Goal: Task Accomplishment & Management: Use online tool/utility

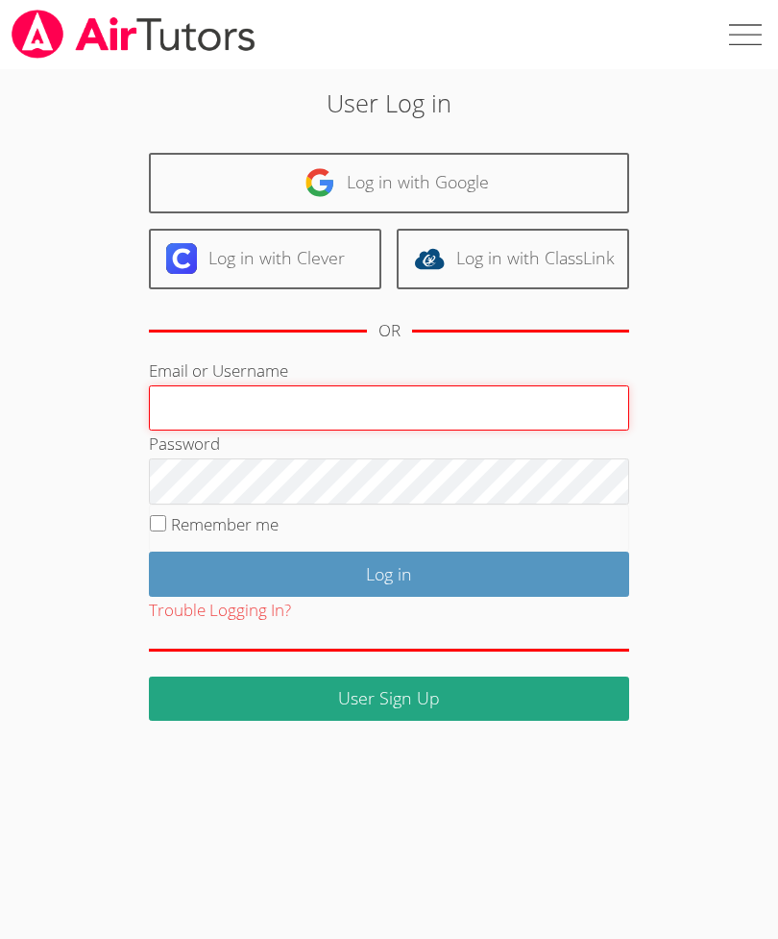
type input "Labbasi@bhusd.com"
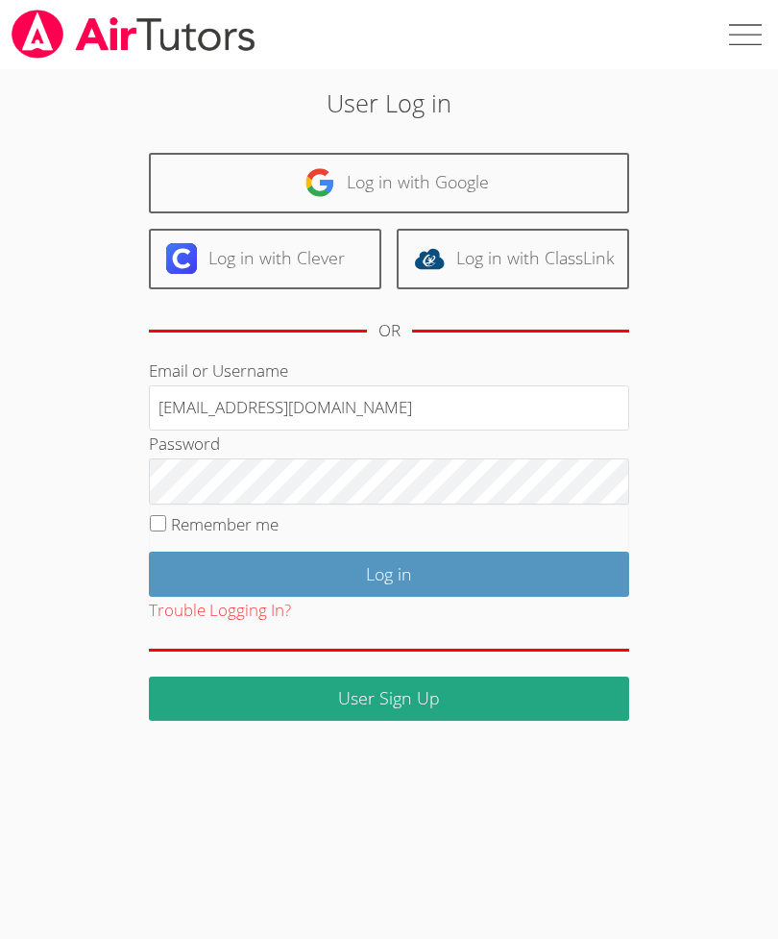
click at [389, 571] on input "Log in" at bounding box center [389, 573] width 480 height 45
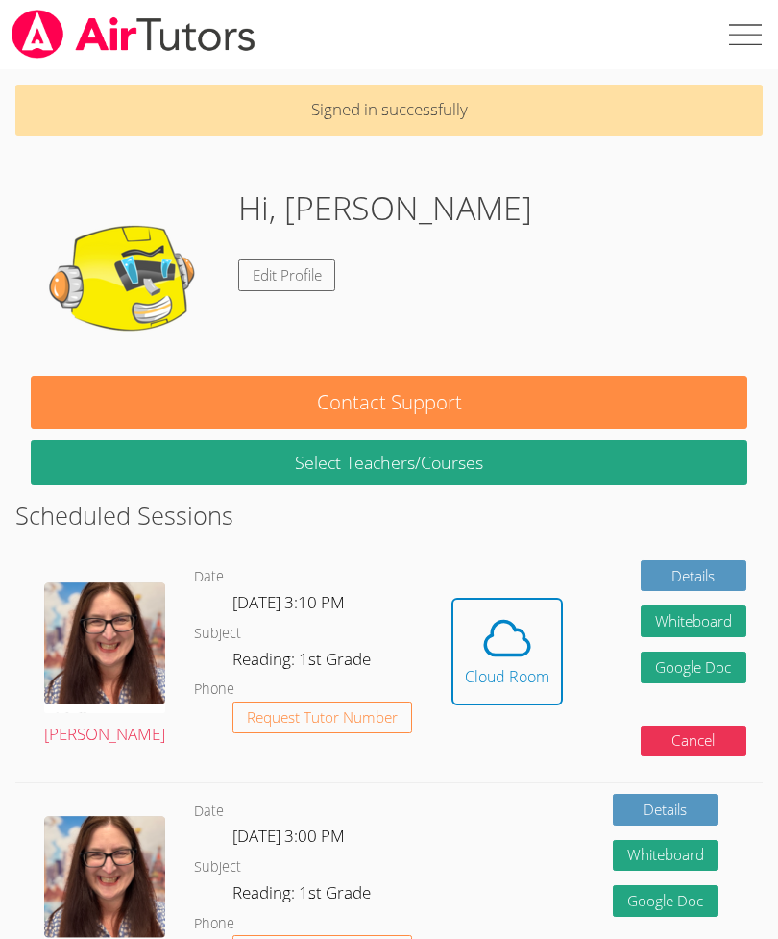
click at [487, 631] on icon at bounding box center [507, 638] width 54 height 54
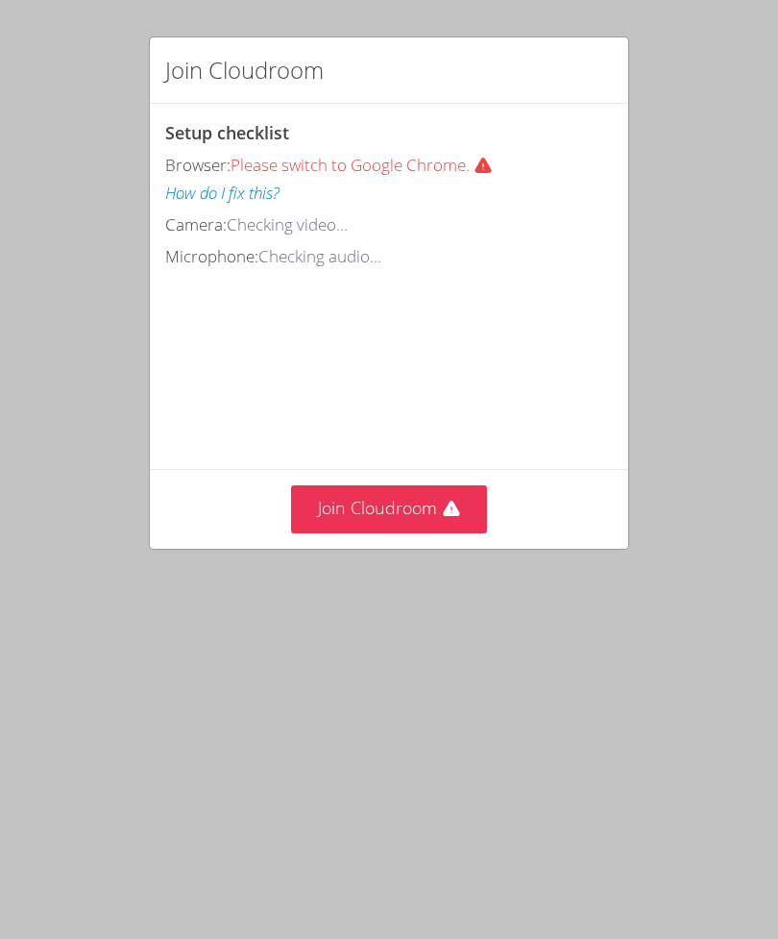
click at [439, 505] on button "Join Cloudroom" at bounding box center [389, 508] width 197 height 47
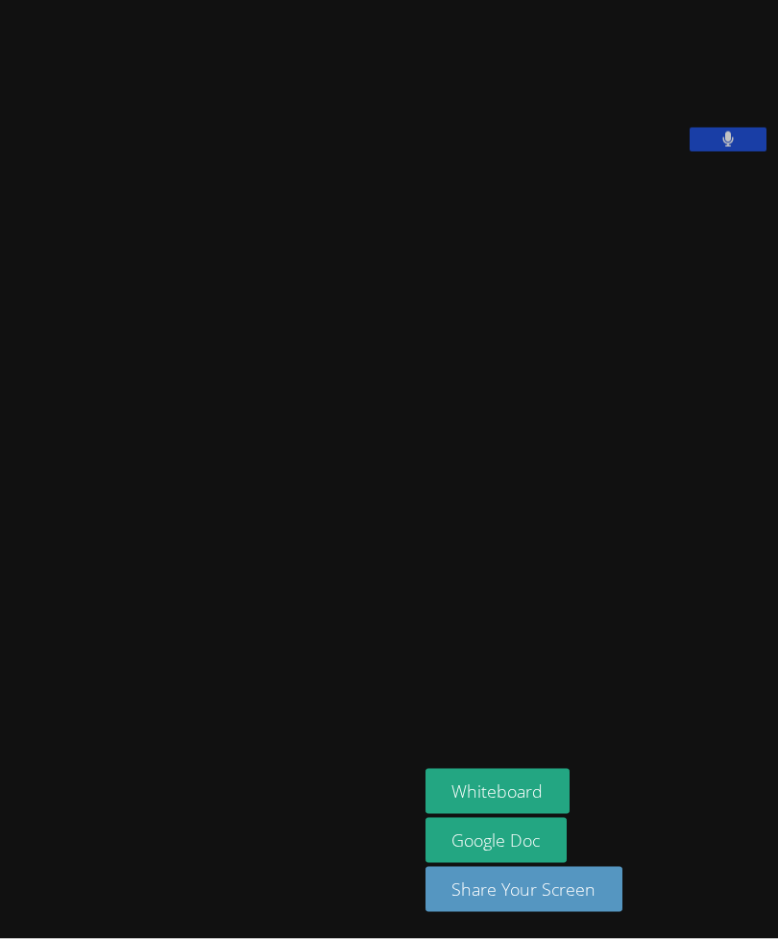
scroll to position [61, 0]
click at [120, 413] on video at bounding box center [208, 431] width 288 height 226
click at [133, 407] on video at bounding box center [208, 431] width 288 height 226
click at [131, 406] on video at bounding box center [208, 431] width 288 height 226
click at [135, 421] on video at bounding box center [208, 431] width 288 height 226
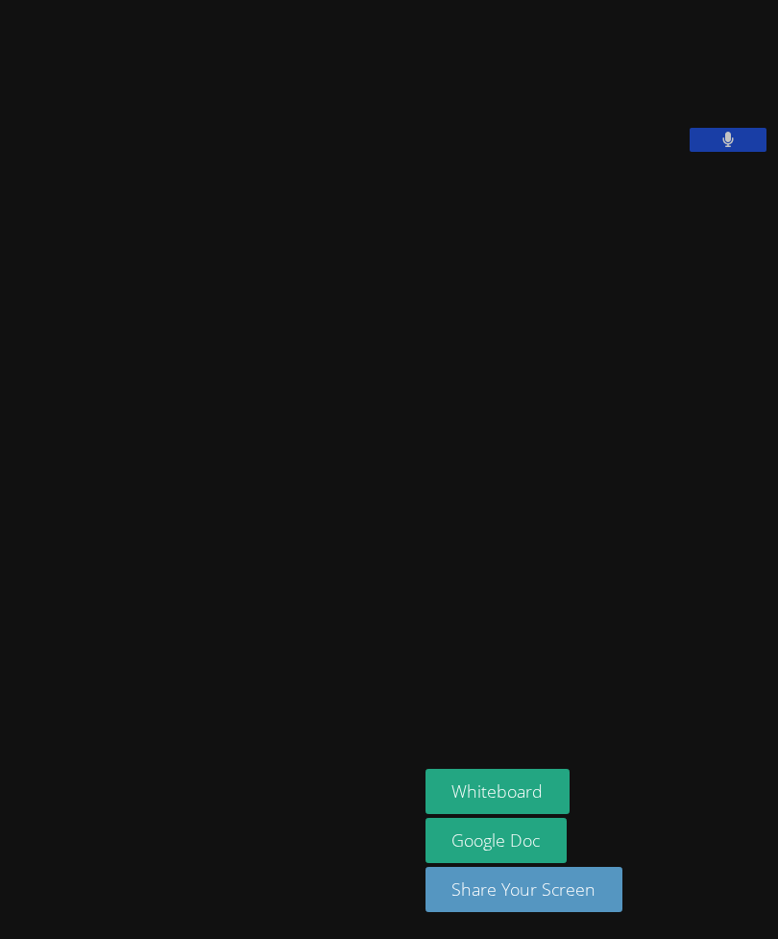
click at [166, 420] on video at bounding box center [208, 431] width 288 height 226
click at [175, 442] on video at bounding box center [208, 431] width 288 height 226
click at [158, 420] on video at bounding box center [208, 431] width 288 height 226
click at [529, 780] on button "Whiteboard" at bounding box center [498, 791] width 145 height 45
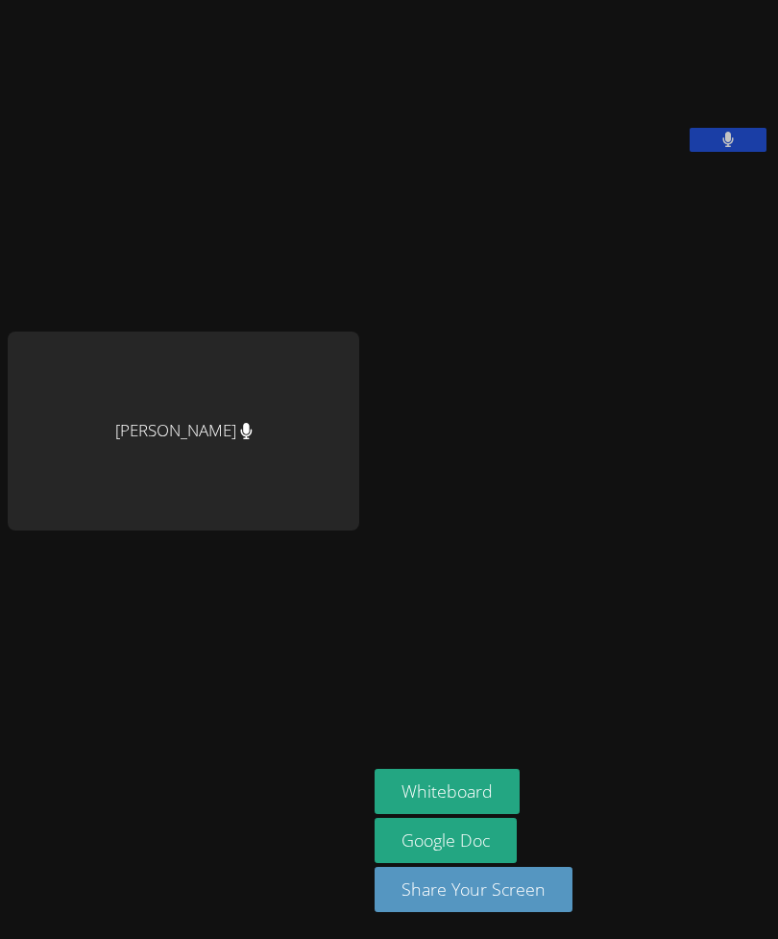
click at [415, 792] on button "Whiteboard" at bounding box center [447, 791] width 145 height 45
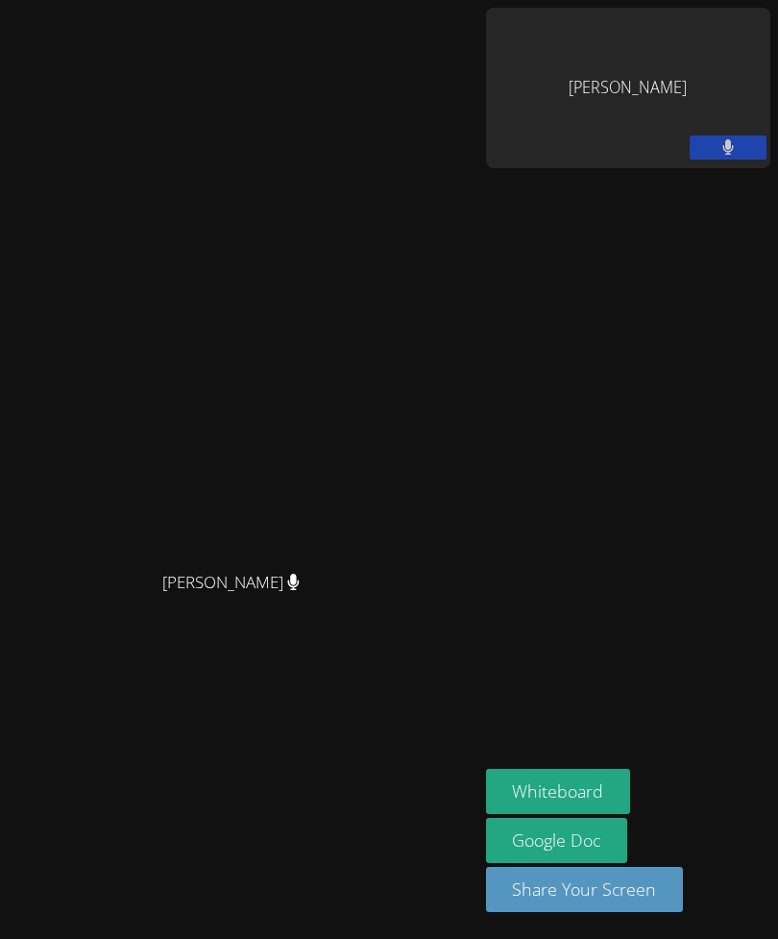
scroll to position [0, 0]
click at [745, 135] on button at bounding box center [728, 147] width 77 height 24
click at [733, 139] on icon at bounding box center [728, 147] width 20 height 16
click at [685, 61] on div "[PERSON_NAME]" at bounding box center [628, 88] width 284 height 160
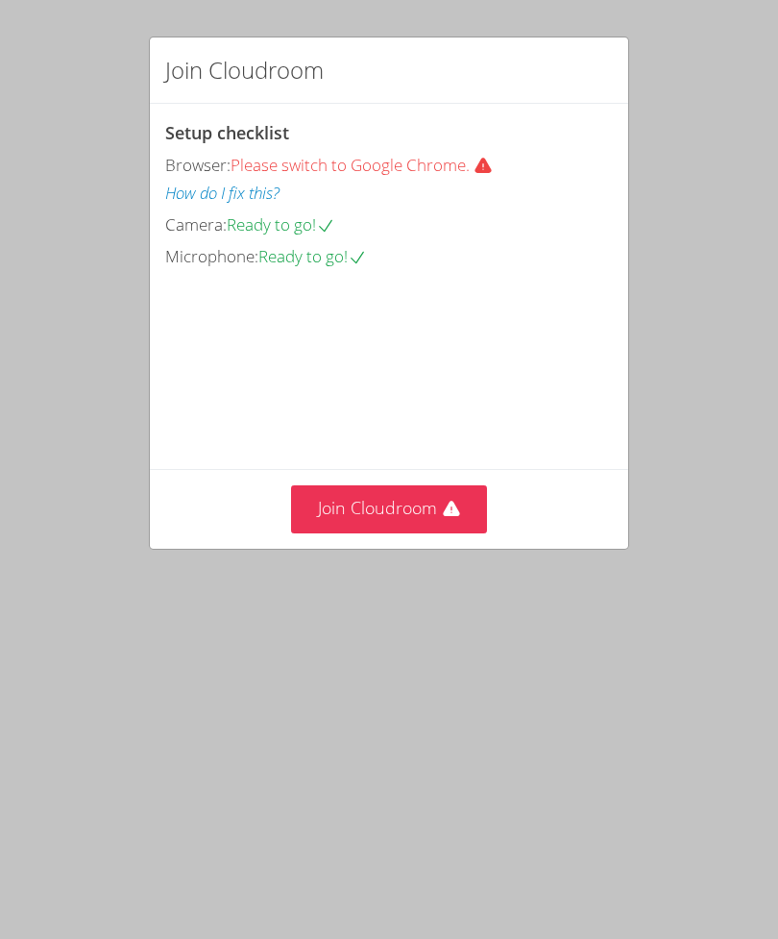
click at [445, 519] on icon at bounding box center [451, 509] width 19 height 19
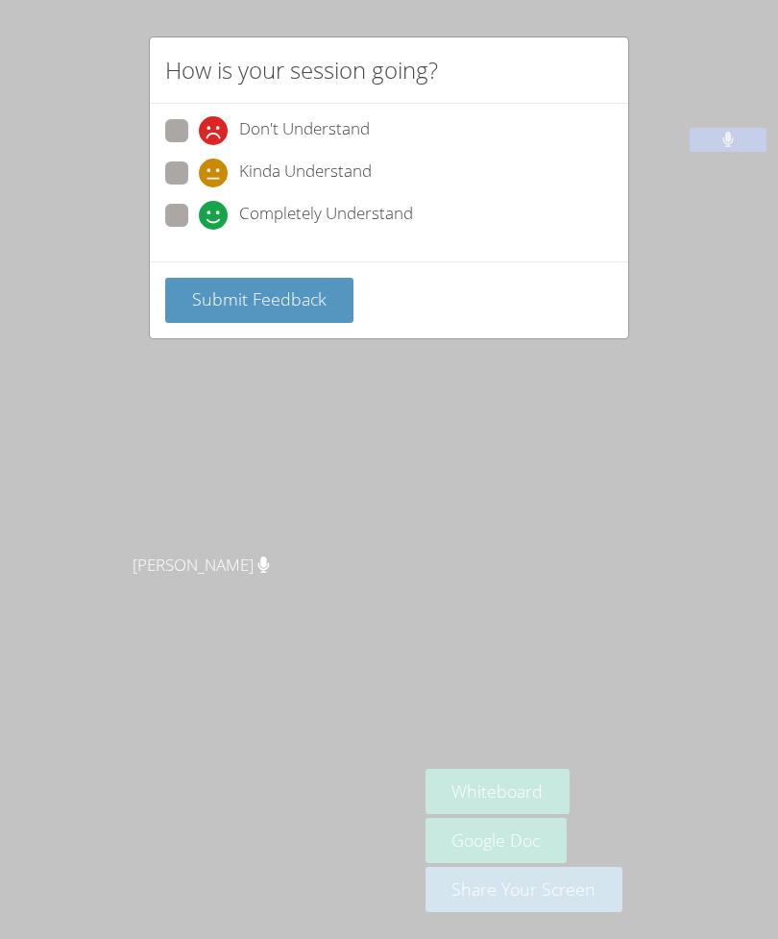
click at [197, 212] on label "Completely Understand" at bounding box center [289, 217] width 248 height 26
click at [199, 212] on input "Completely Understand" at bounding box center [207, 212] width 16 height 16
radio input "true"
click at [294, 298] on span "Submit Feedback" at bounding box center [259, 298] width 135 height 23
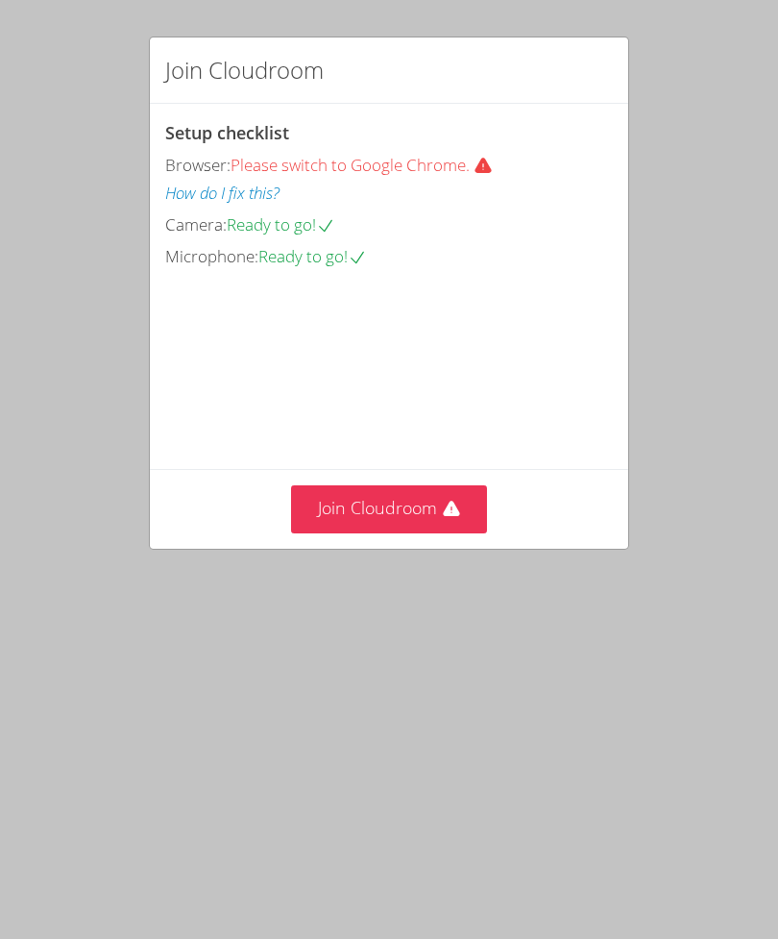
click at [451, 532] on button "Join Cloudroom" at bounding box center [389, 508] width 197 height 47
